Goal: Task Accomplishment & Management: Manage account settings

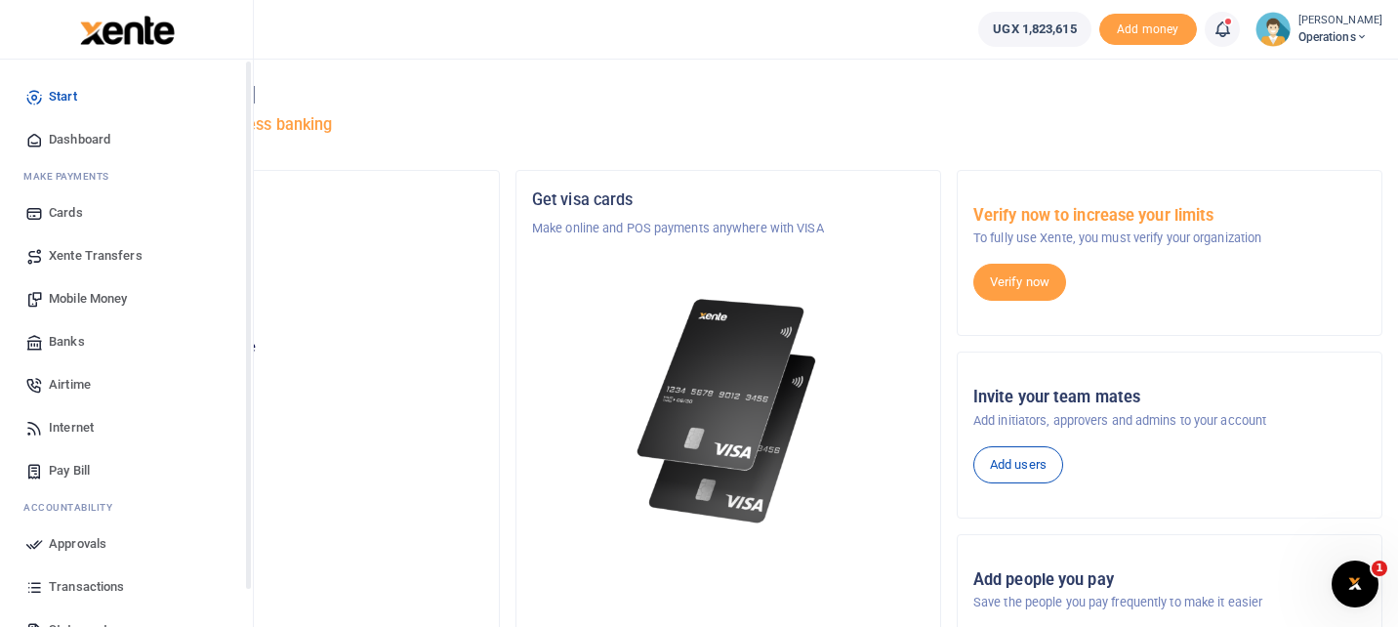
click at [63, 138] on span "Dashboard" at bounding box center [80, 140] width 62 height 20
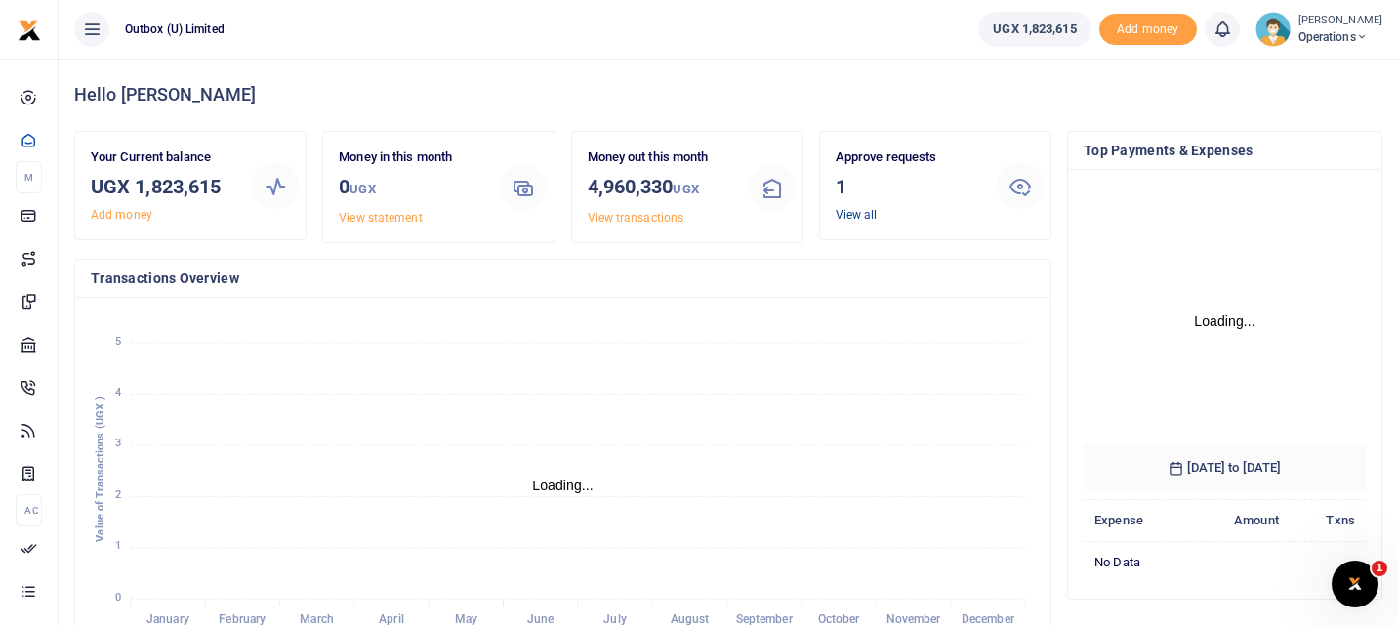
click at [856, 217] on link "View all" at bounding box center [857, 215] width 42 height 14
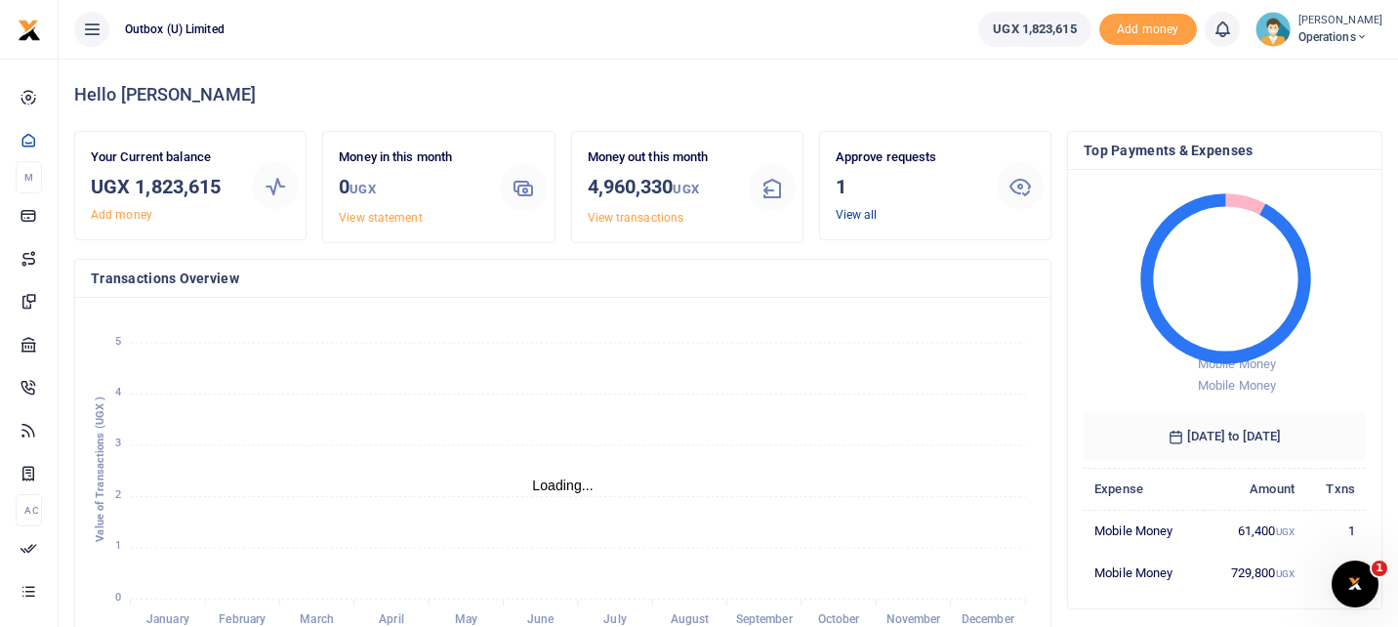
scroll to position [1, 1]
click at [864, 212] on link "View all" at bounding box center [857, 215] width 42 height 14
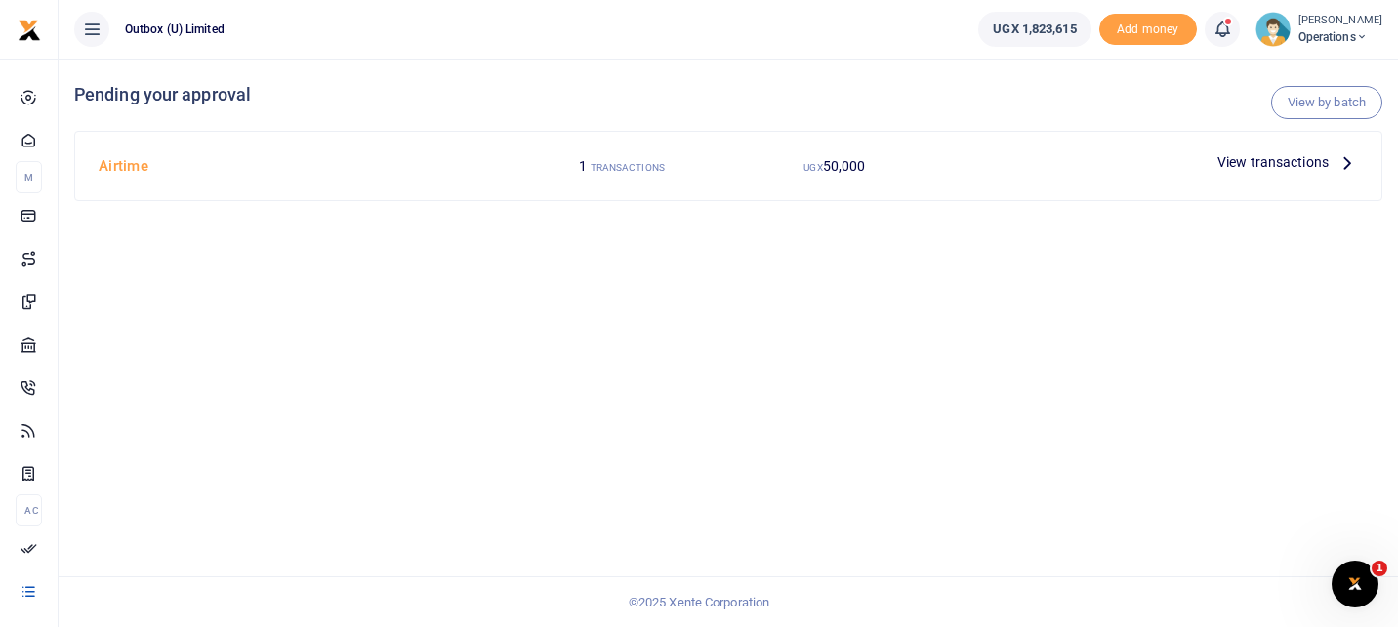
click at [1249, 156] on span "View transactions" at bounding box center [1272, 161] width 111 height 21
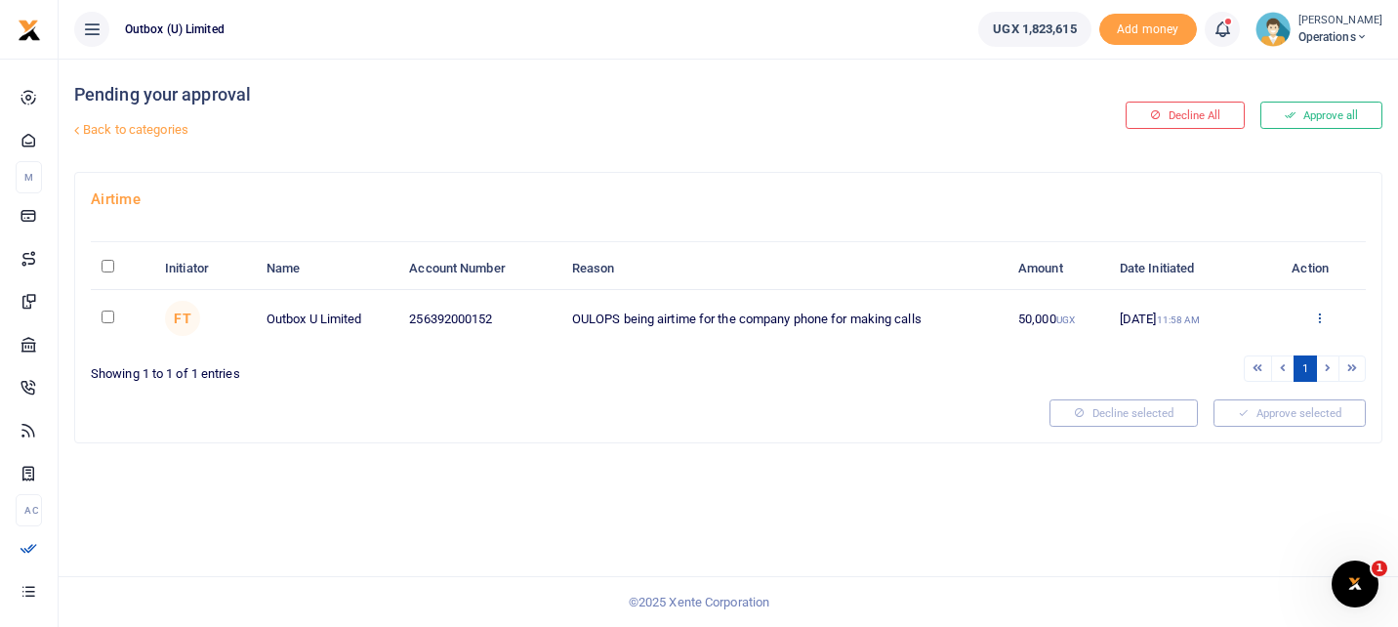
click at [1320, 321] on icon at bounding box center [1319, 317] width 13 height 14
click at [1262, 351] on link "Approve" at bounding box center [1248, 350] width 154 height 27
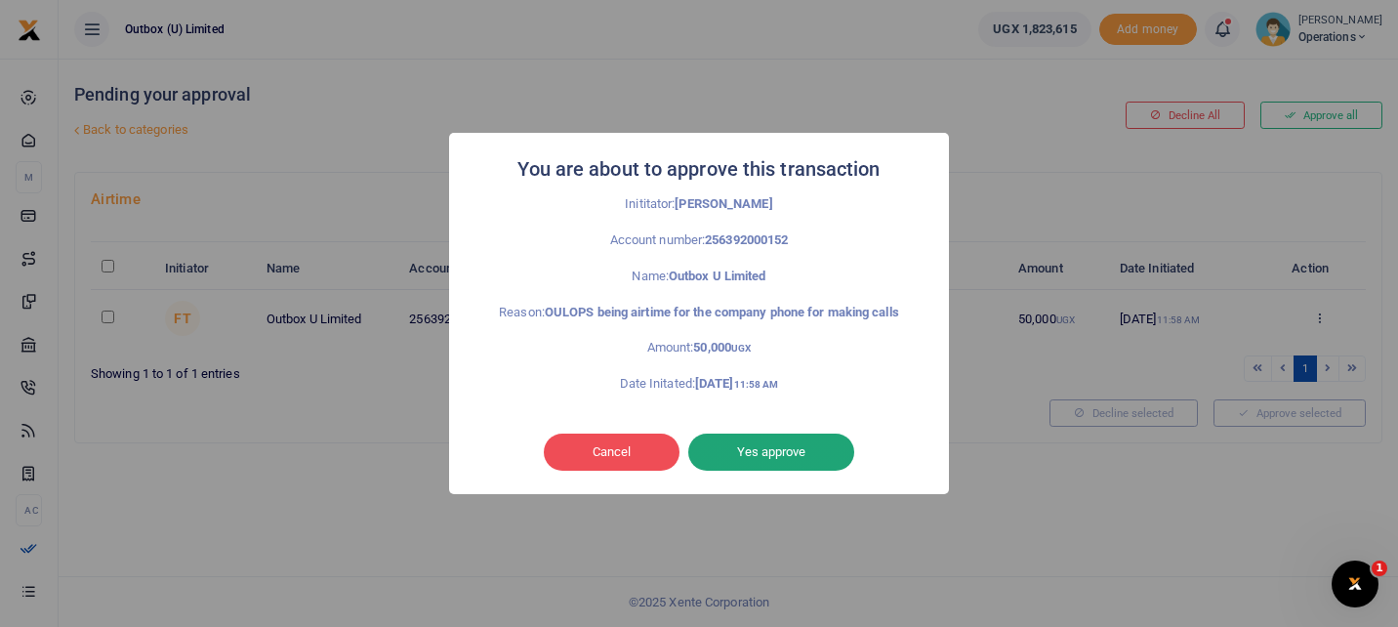
click at [794, 451] on button "Yes approve" at bounding box center [771, 451] width 166 height 37
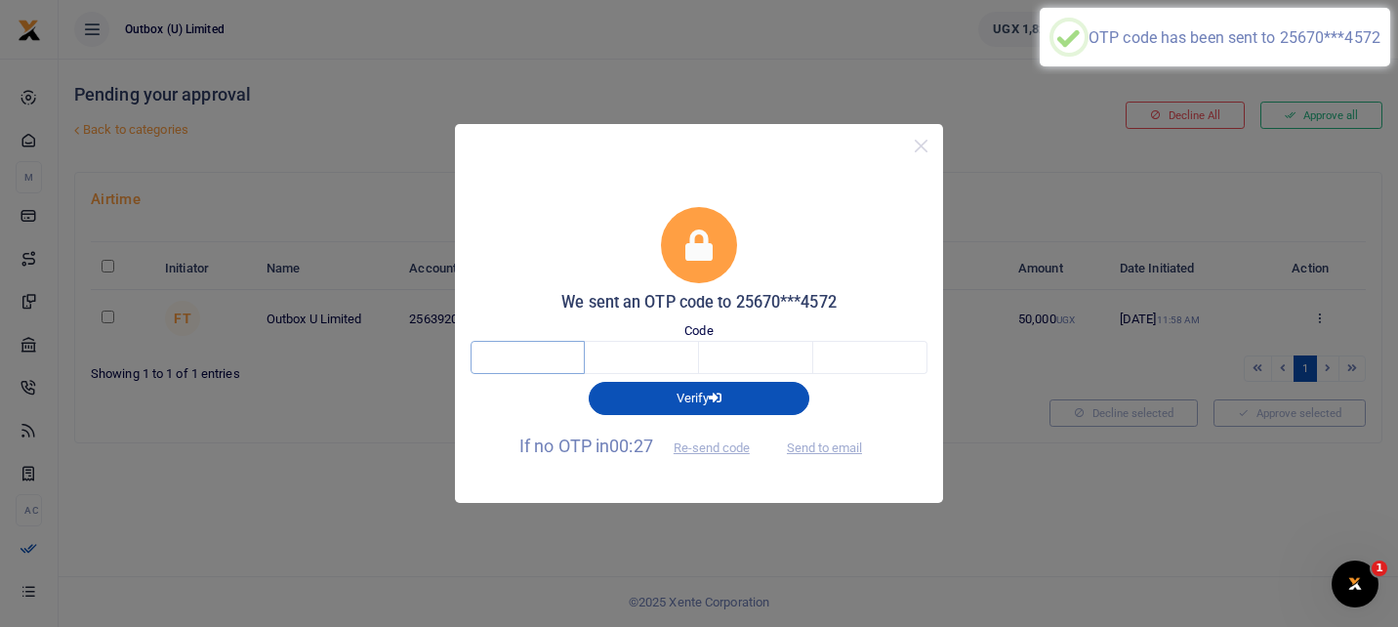
click at [548, 356] on input "text" at bounding box center [528, 357] width 114 height 33
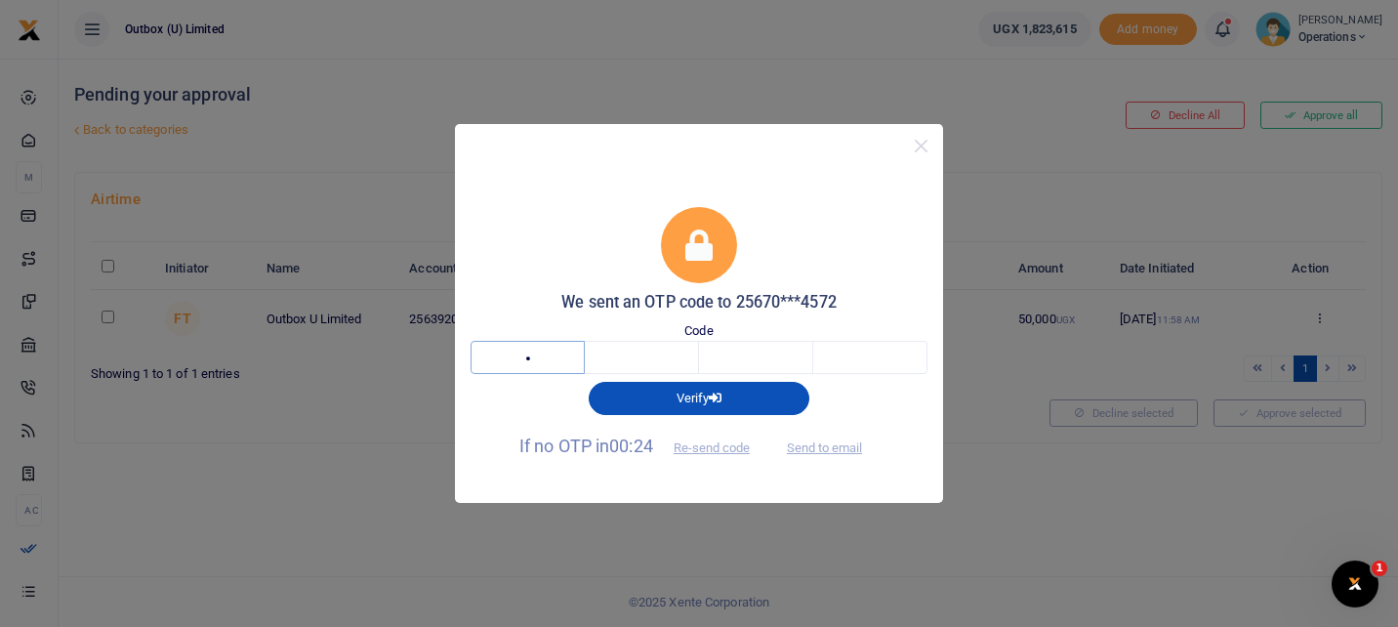
type input "6"
type input "8"
type input "3"
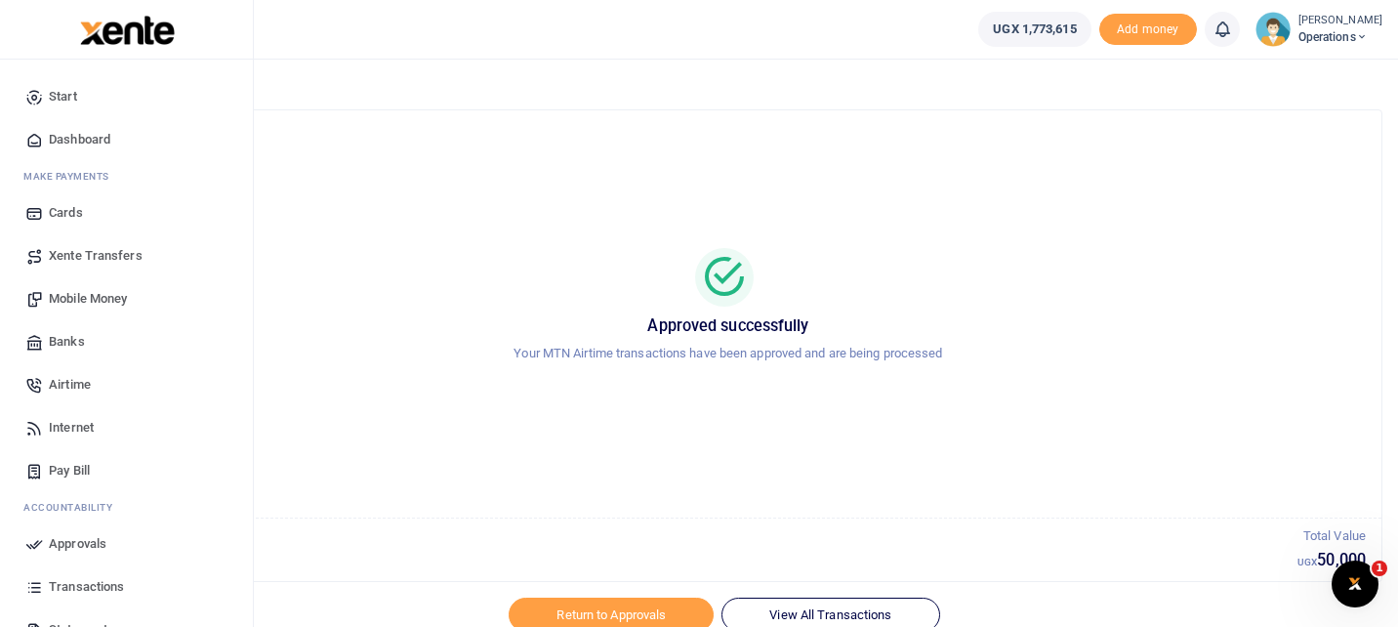
click at [69, 136] on span "Dashboard" at bounding box center [80, 140] width 62 height 20
click at [97, 143] on span "Dashboard" at bounding box center [80, 140] width 62 height 20
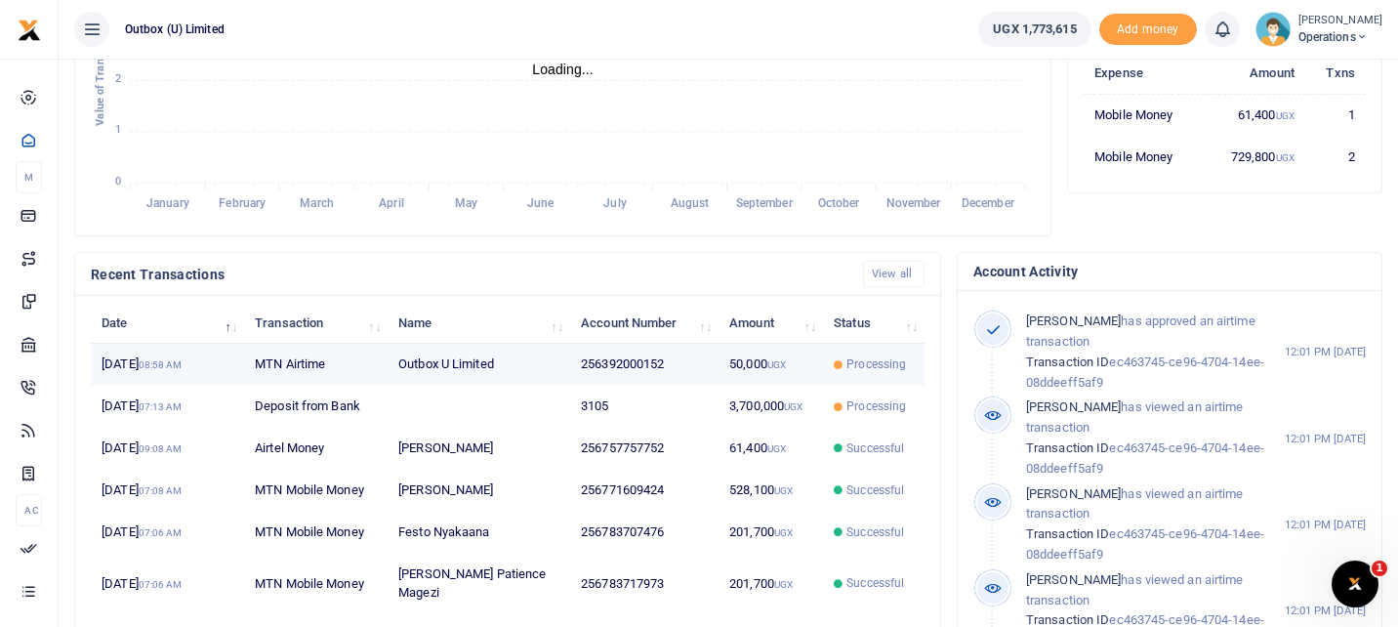
scroll to position [1, 1]
click at [628, 351] on td "256392000152" at bounding box center [644, 365] width 148 height 42
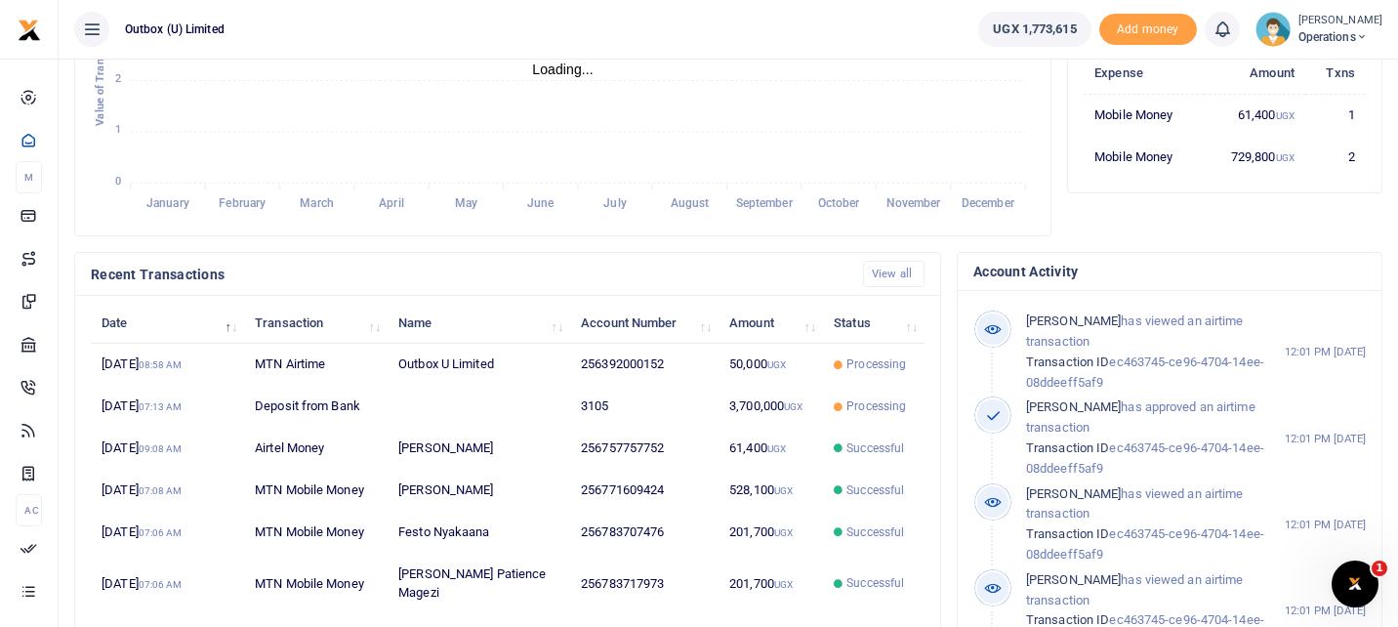
scroll to position [1, 1]
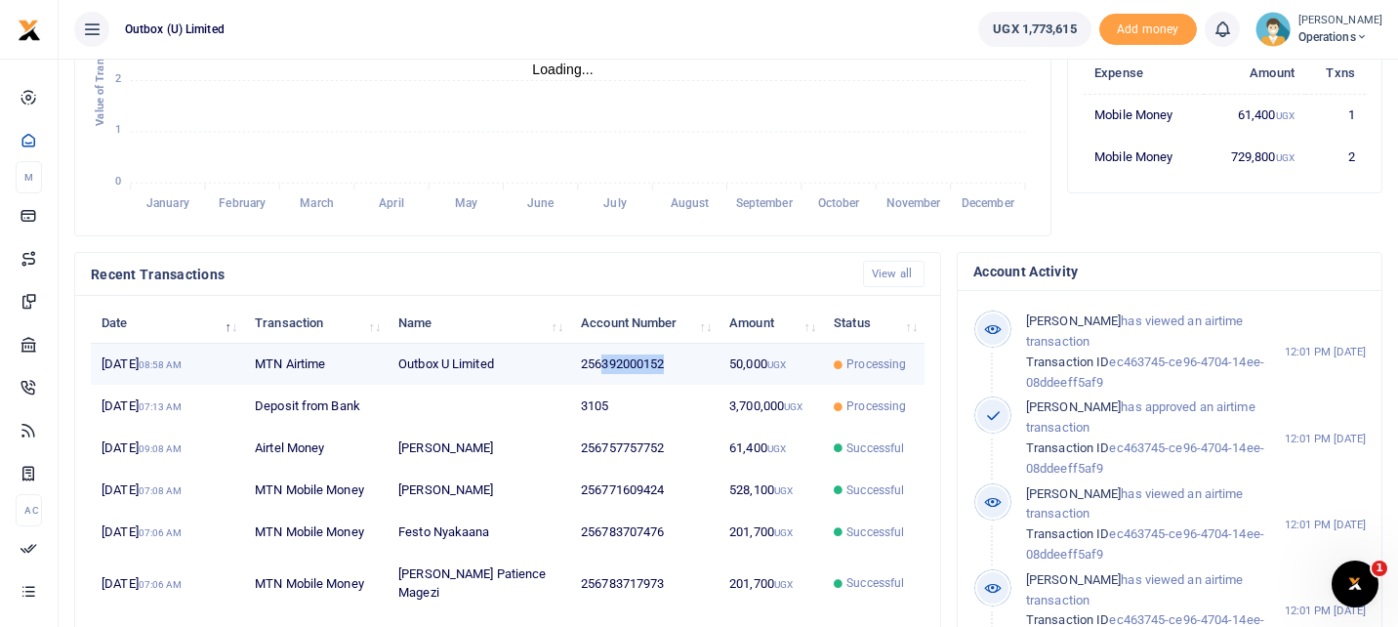
drag, startPoint x: 603, startPoint y: 364, endPoint x: 694, endPoint y: 367, distance: 90.8
click at [694, 367] on td "256392000152" at bounding box center [644, 365] width 148 height 42
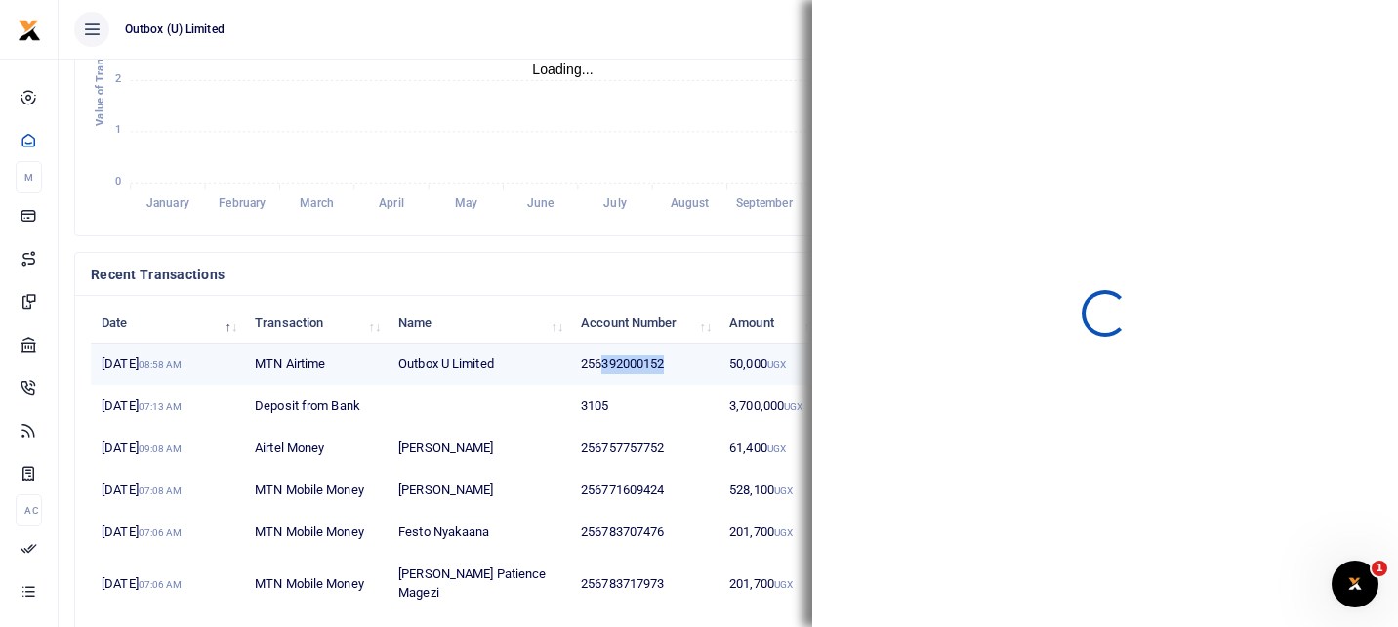
copy td "392000152"
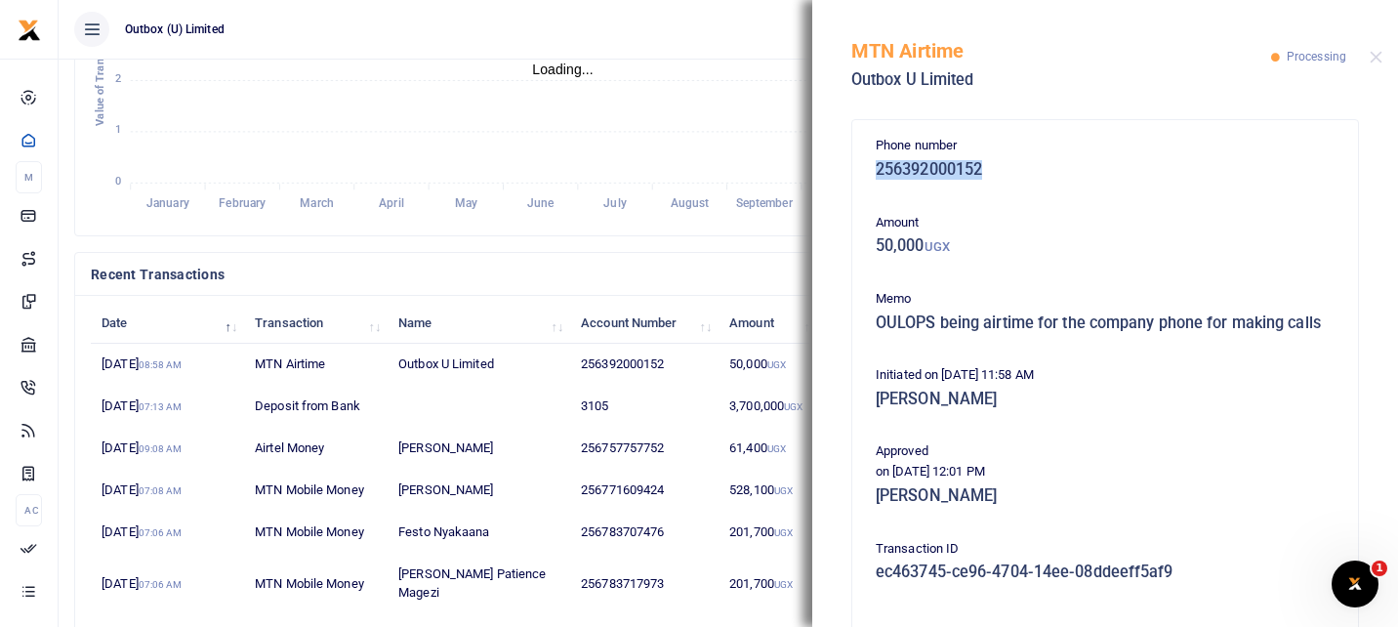
drag, startPoint x: 878, startPoint y: 172, endPoint x: 1029, endPoint y: 172, distance: 151.3
click at [1029, 172] on h5 "256392000152" at bounding box center [1105, 170] width 459 height 20
copy h5 "256392000152"
click at [1376, 53] on button "Close" at bounding box center [1376, 57] width 13 height 13
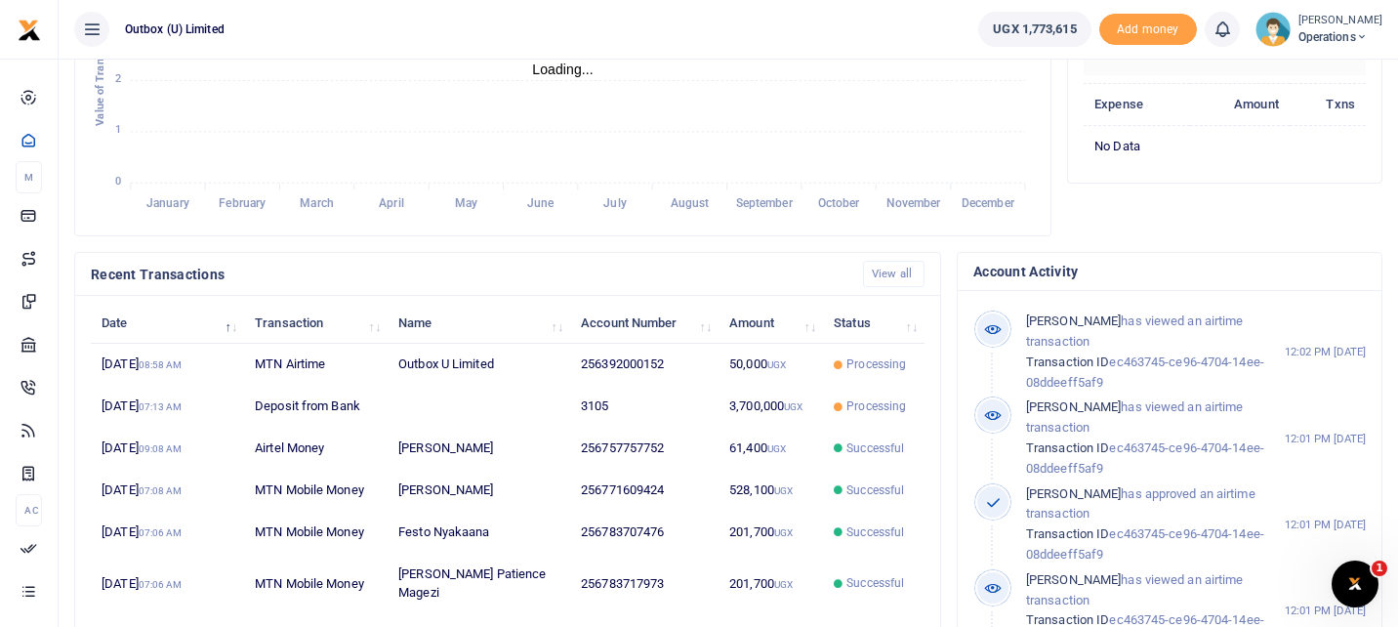
click at [664, 366] on td "256392000152" at bounding box center [644, 365] width 148 height 42
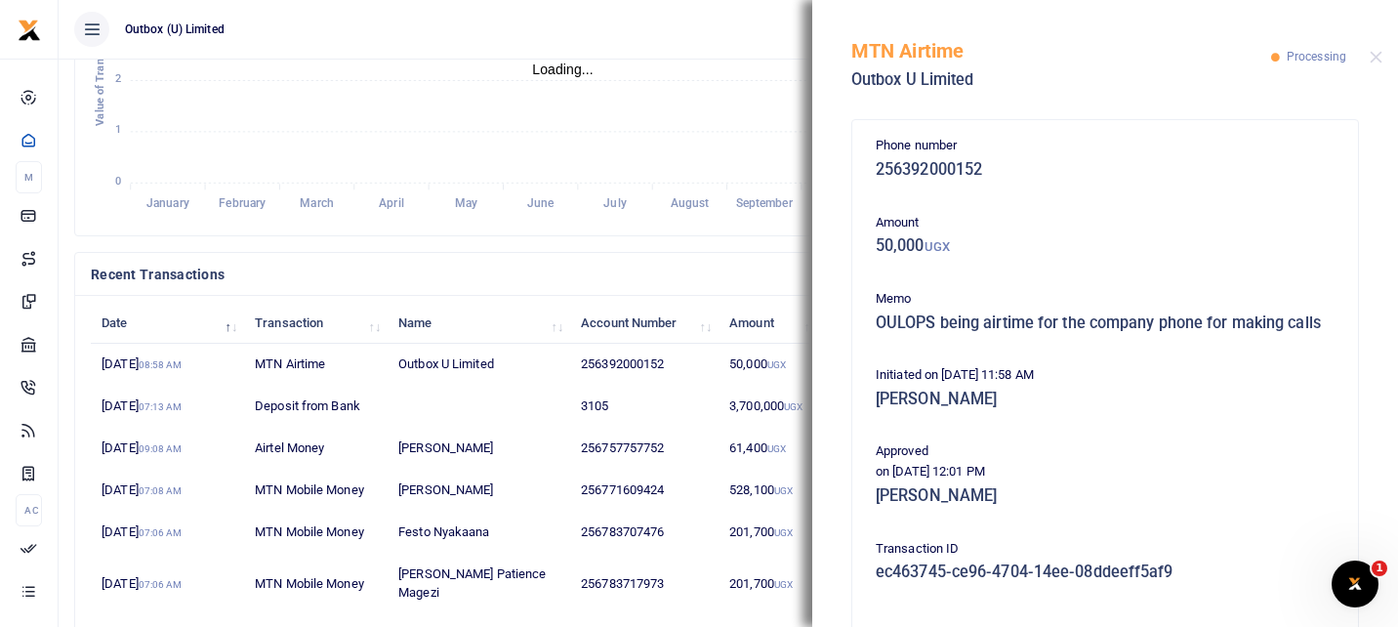
scroll to position [1, 1]
